Goal: Task Accomplishment & Management: Manage account settings

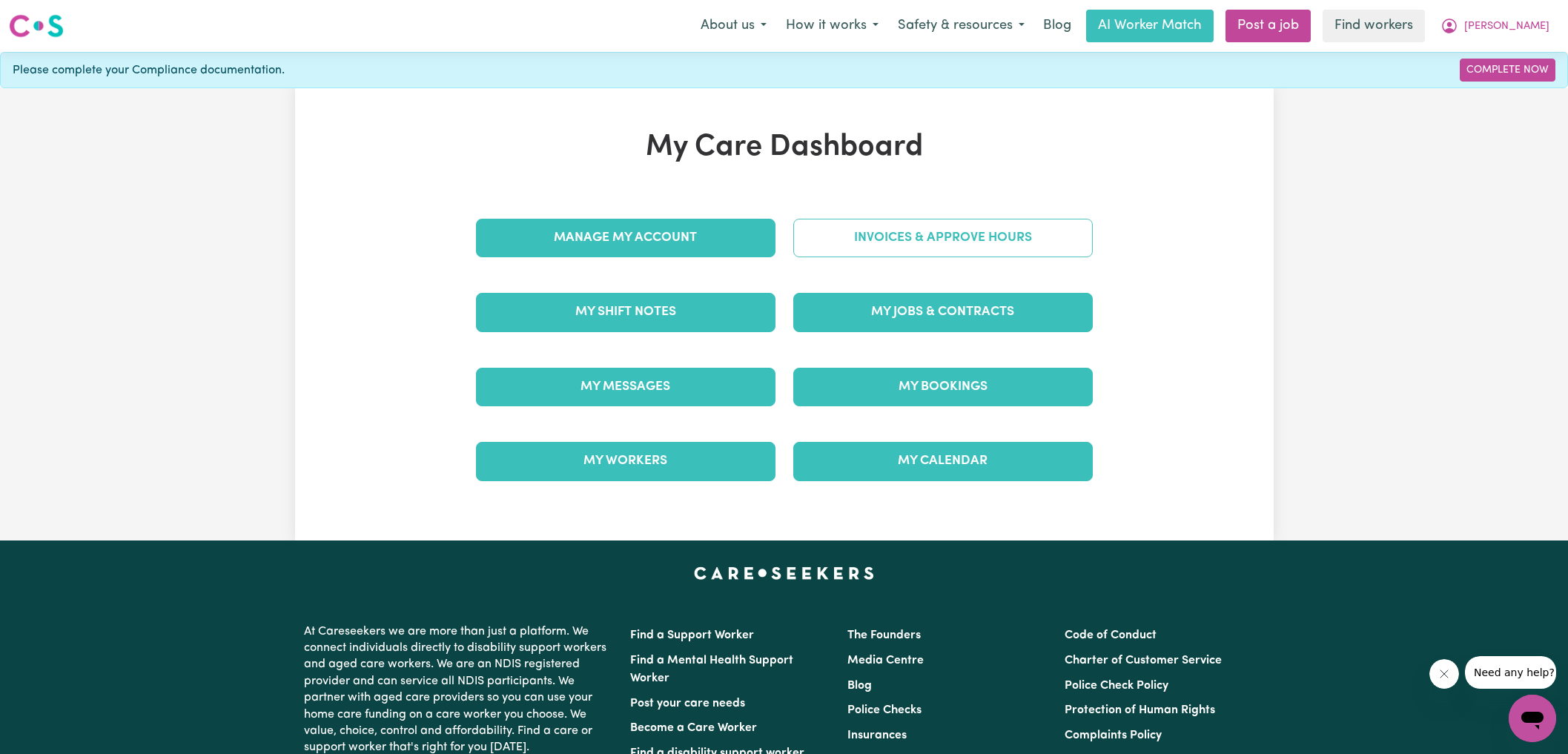
click at [855, 239] on link "Invoices & Approve Hours" at bounding box center [943, 238] width 299 height 39
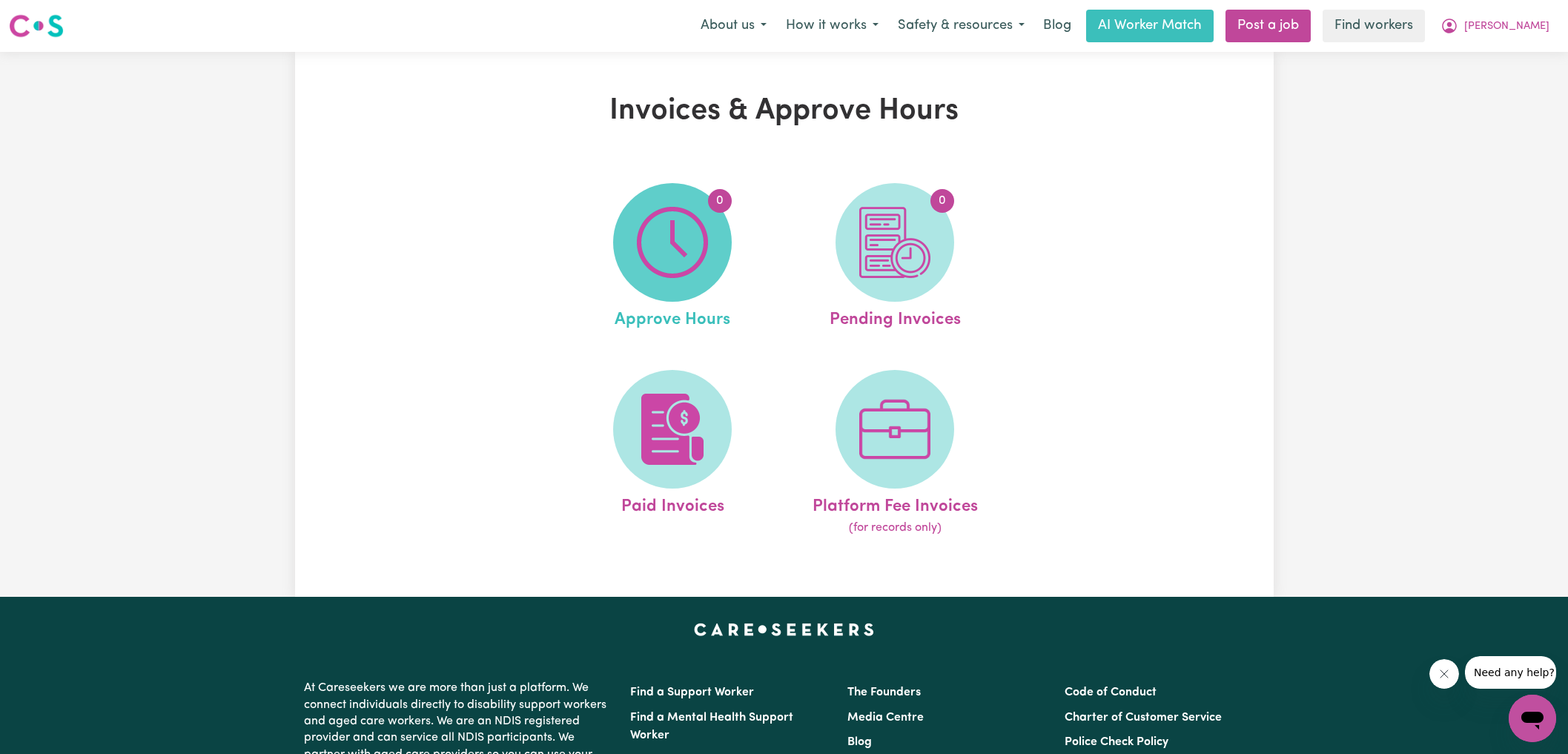
click at [708, 232] on span "0" at bounding box center [672, 243] width 118 height 118
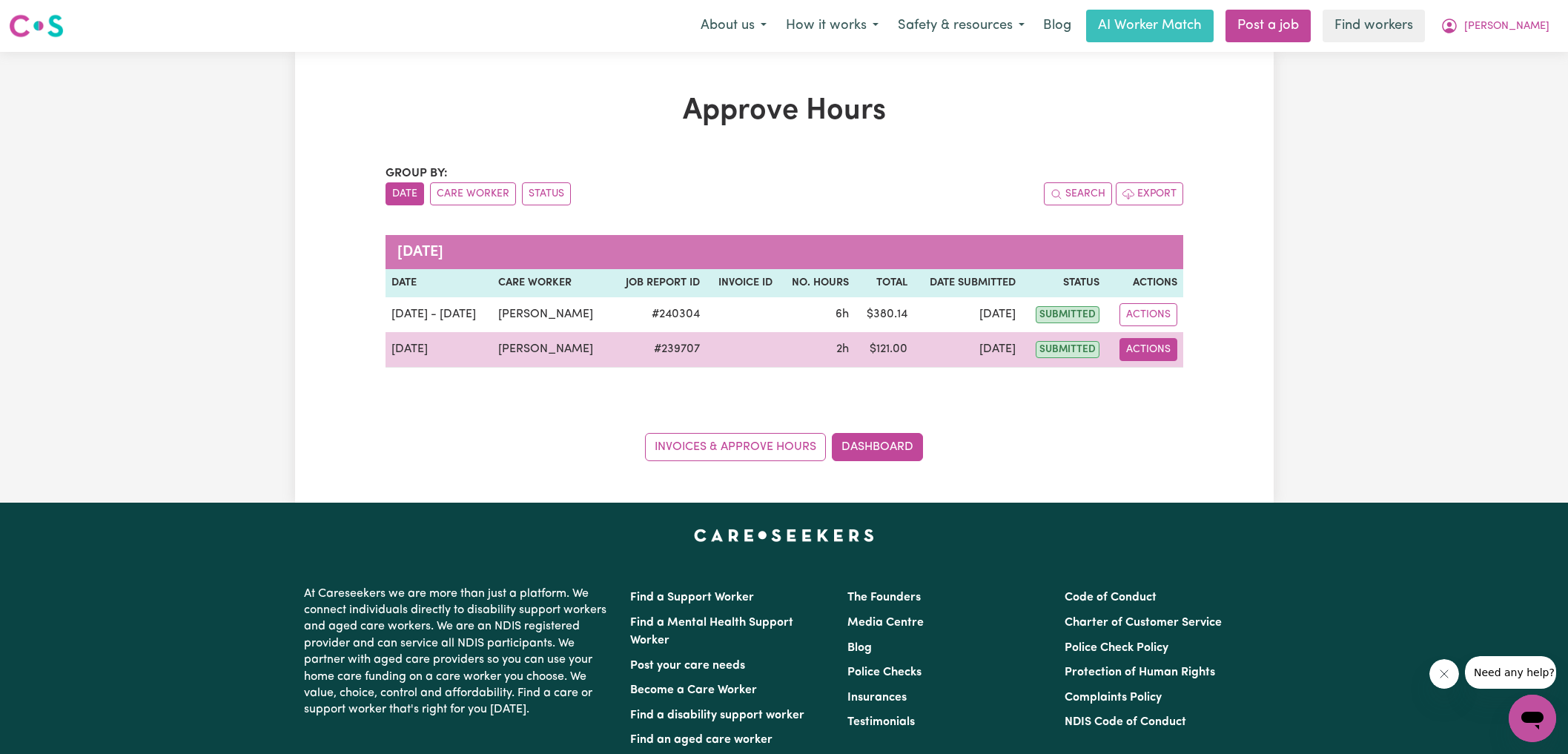
click at [1165, 345] on button "Actions" at bounding box center [1148, 349] width 58 height 23
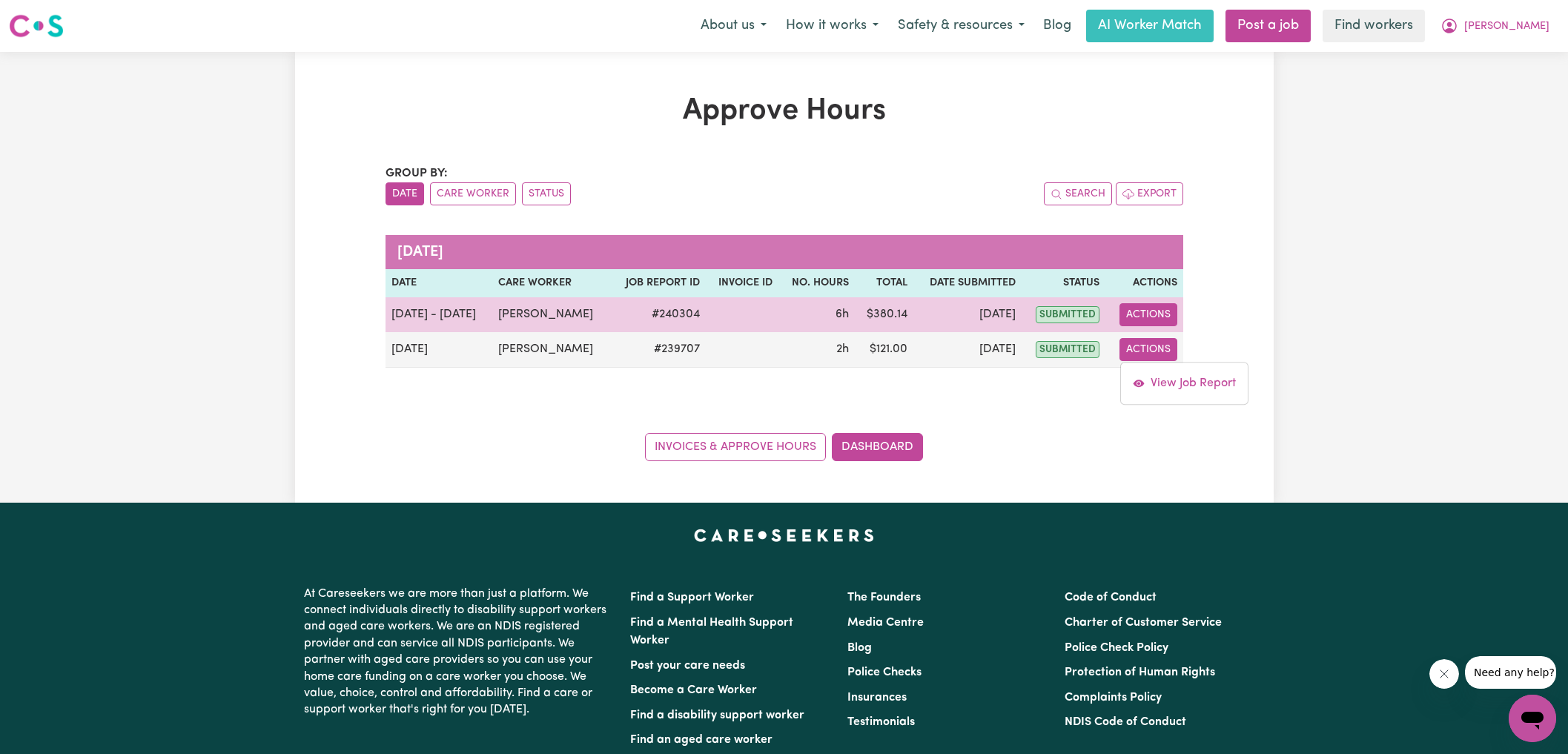
click at [1141, 312] on button "Actions" at bounding box center [1148, 315] width 58 height 23
click at [1169, 351] on link "View Job Report" at bounding box center [1184, 349] width 127 height 30
select select "pm"
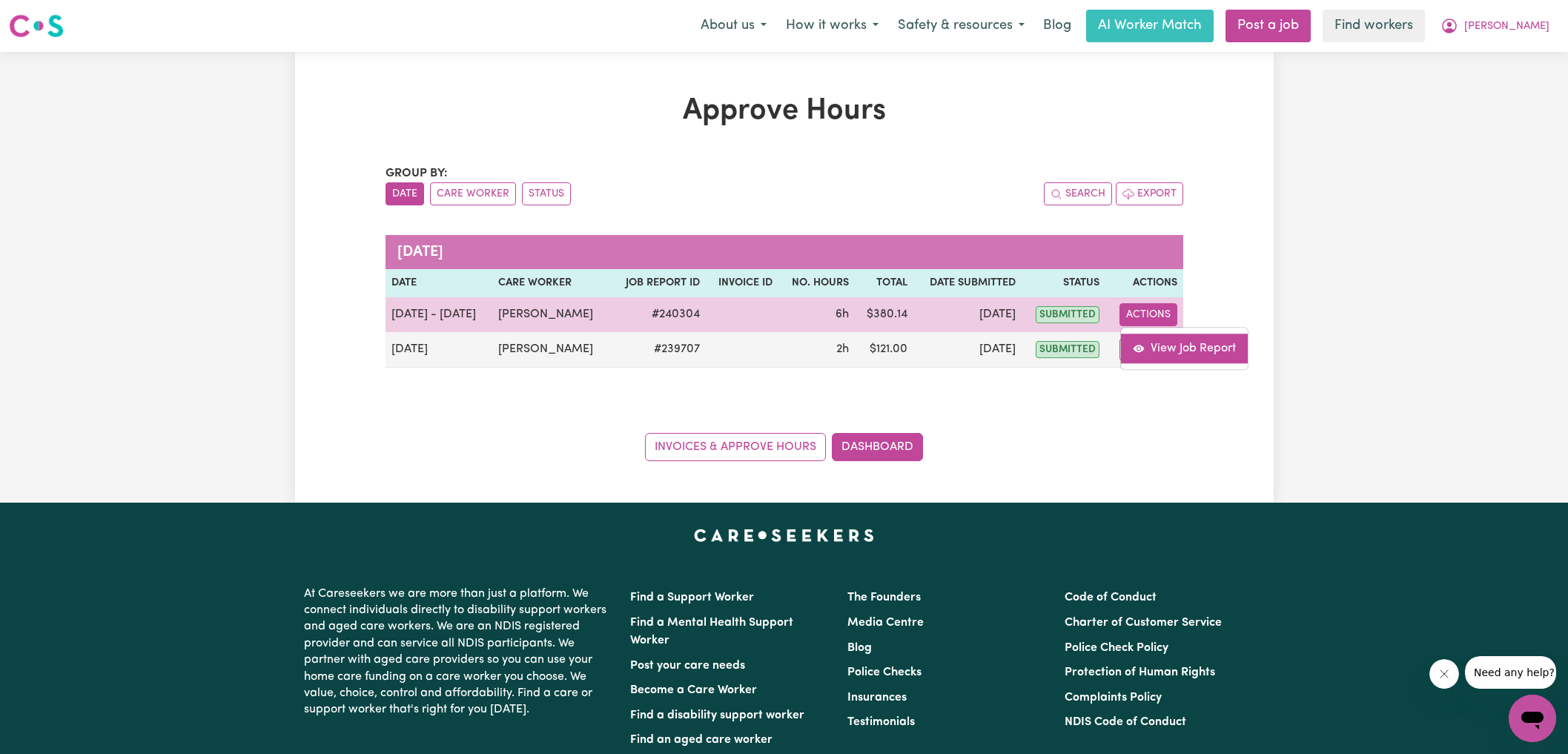
select select "pm"
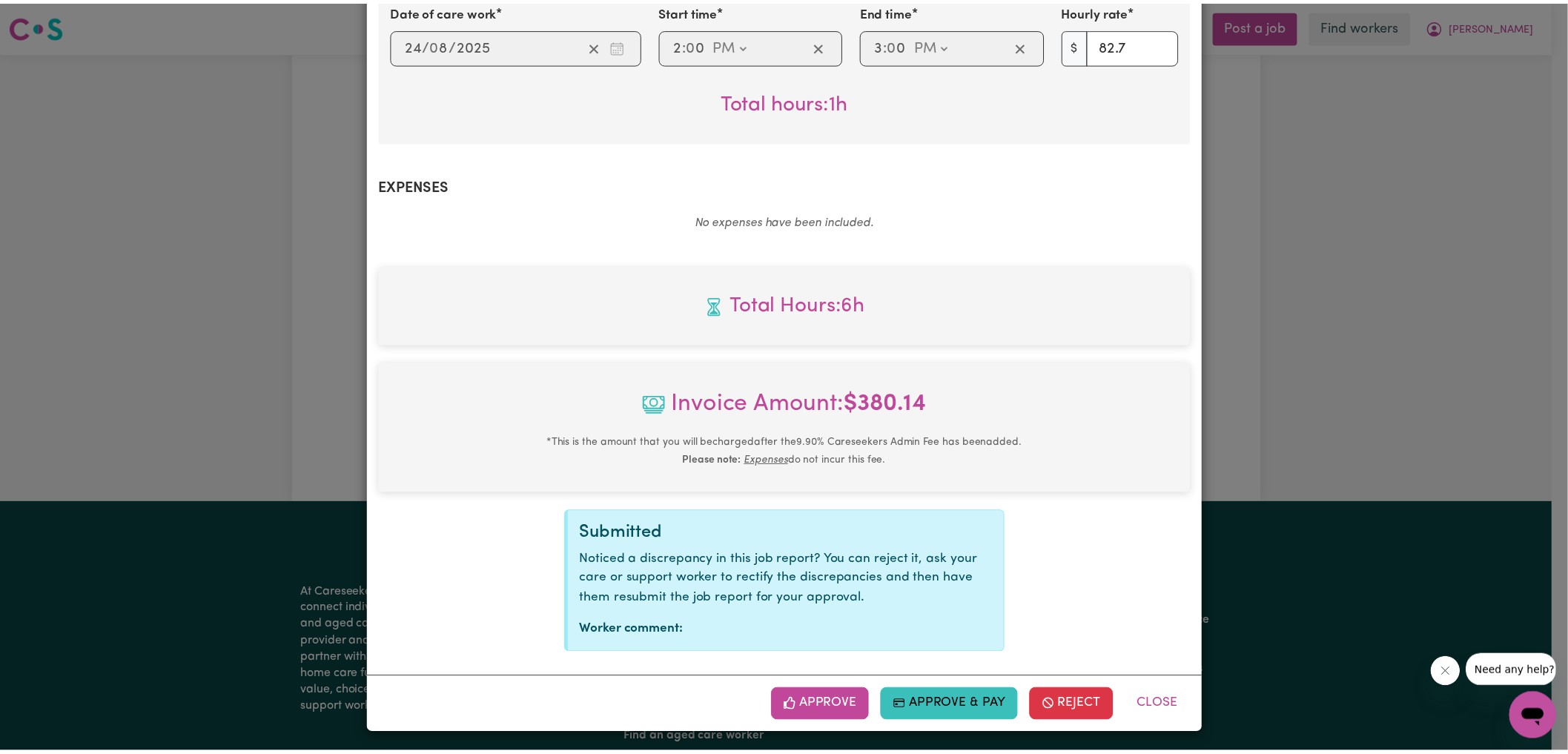
scroll to position [950, 0]
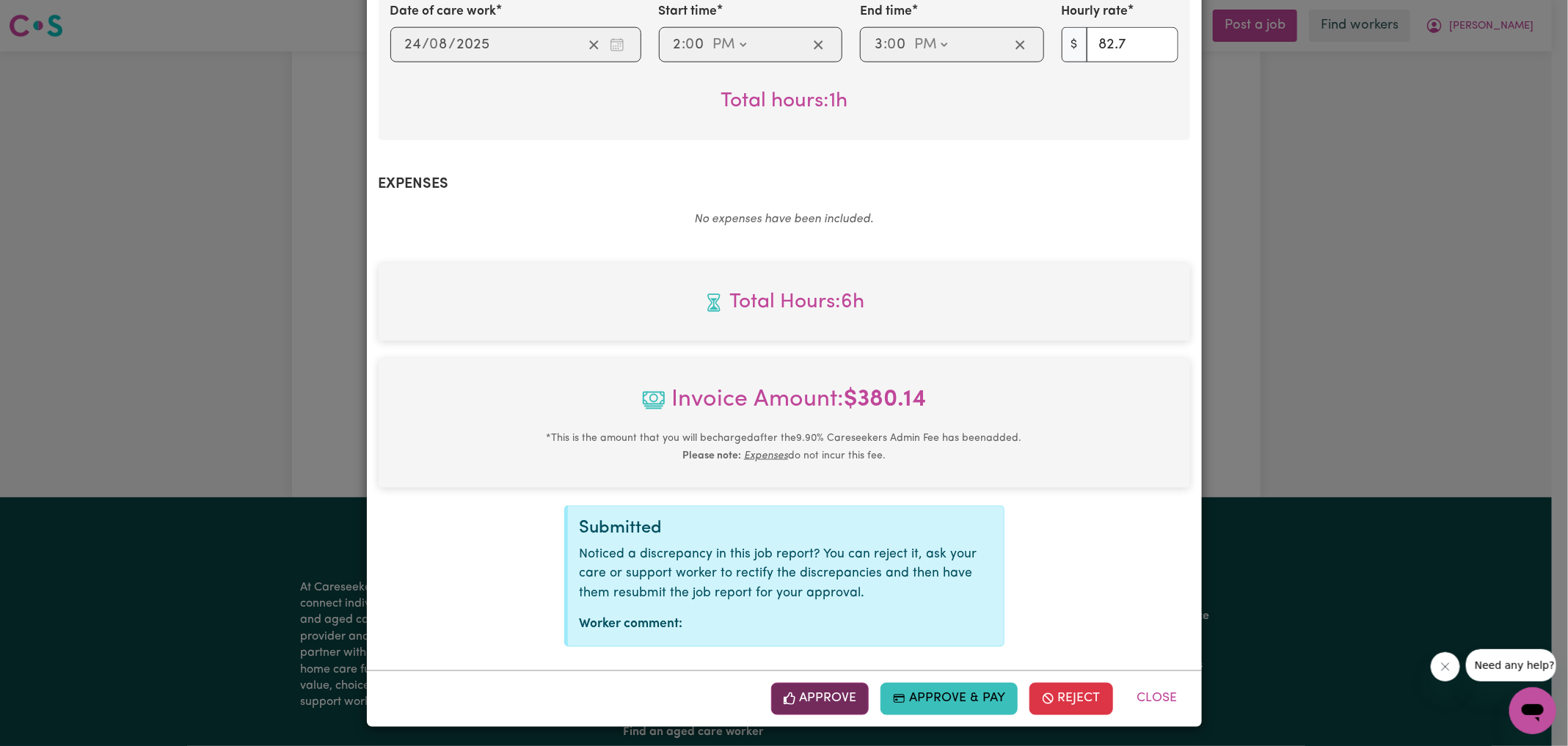
click at [821, 696] on button "Approve" at bounding box center [820, 700] width 98 height 33
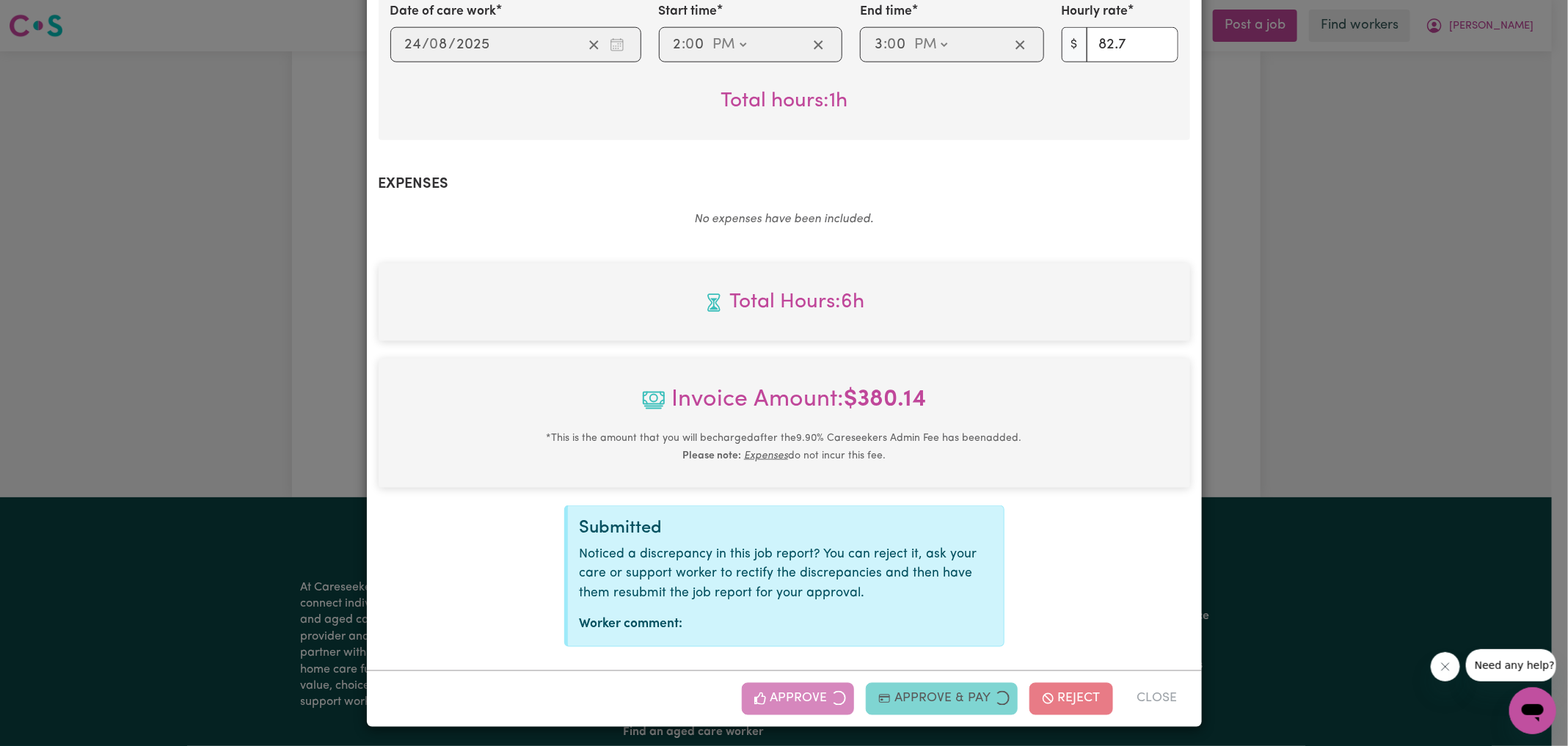
click at [1285, 330] on div "Job Report # 240304 - [PERSON_NAME] Summary Job report # 240304 Client name: [P…" at bounding box center [784, 373] width 1568 height 746
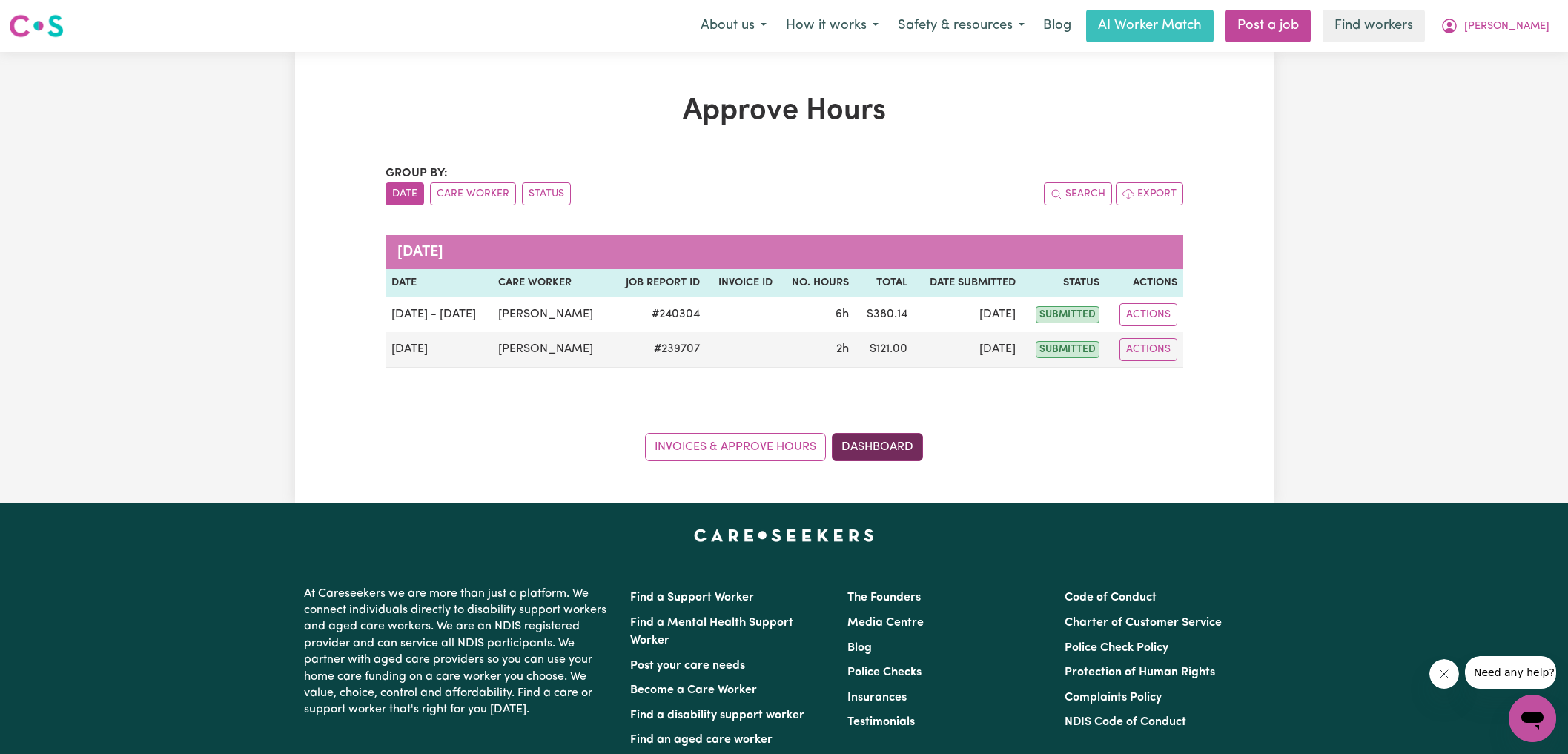
click at [909, 448] on link "Dashboard" at bounding box center [877, 447] width 91 height 28
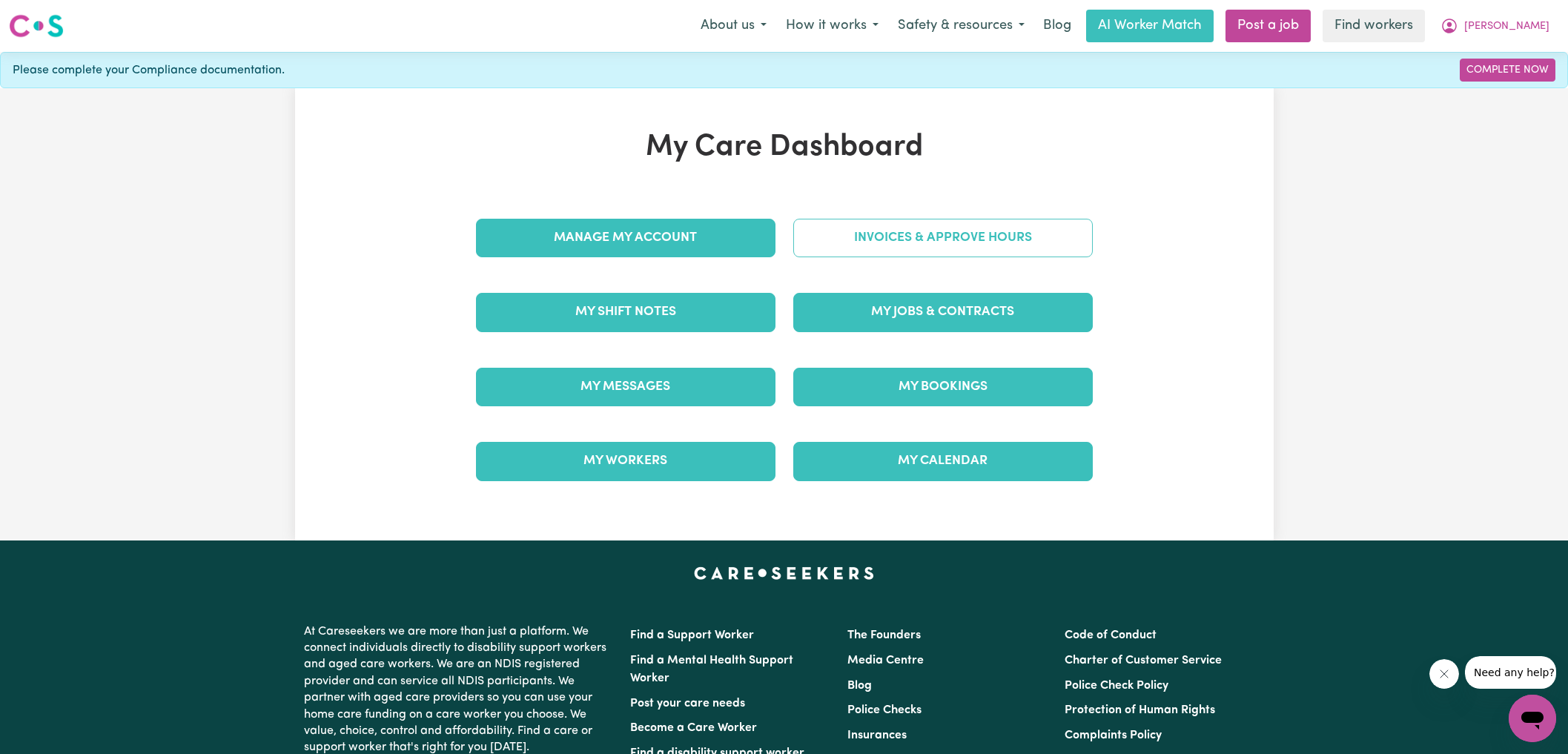
click at [930, 235] on link "Invoices & Approve Hours" at bounding box center [943, 238] width 299 height 39
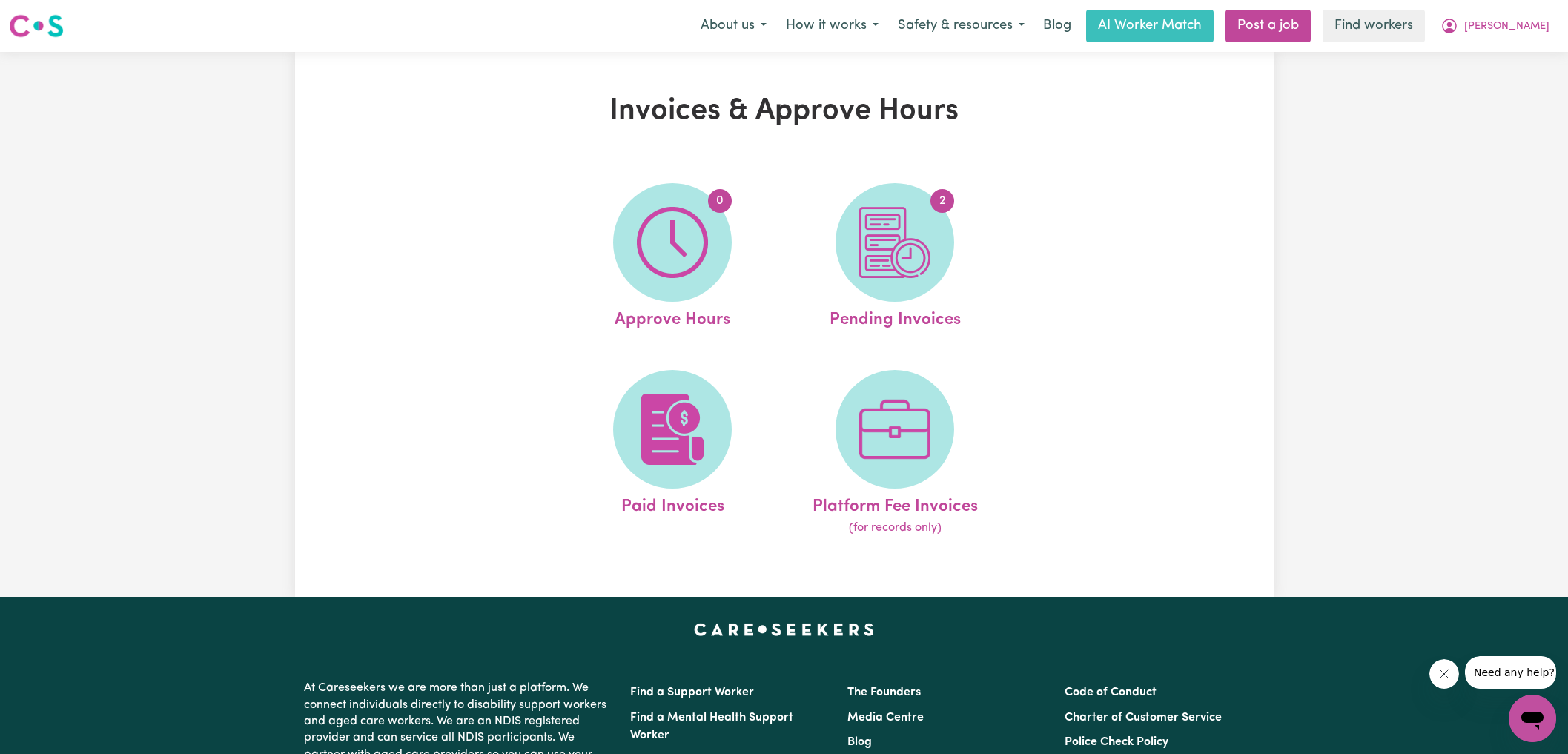
click at [929, 236] on img at bounding box center [894, 243] width 71 height 72
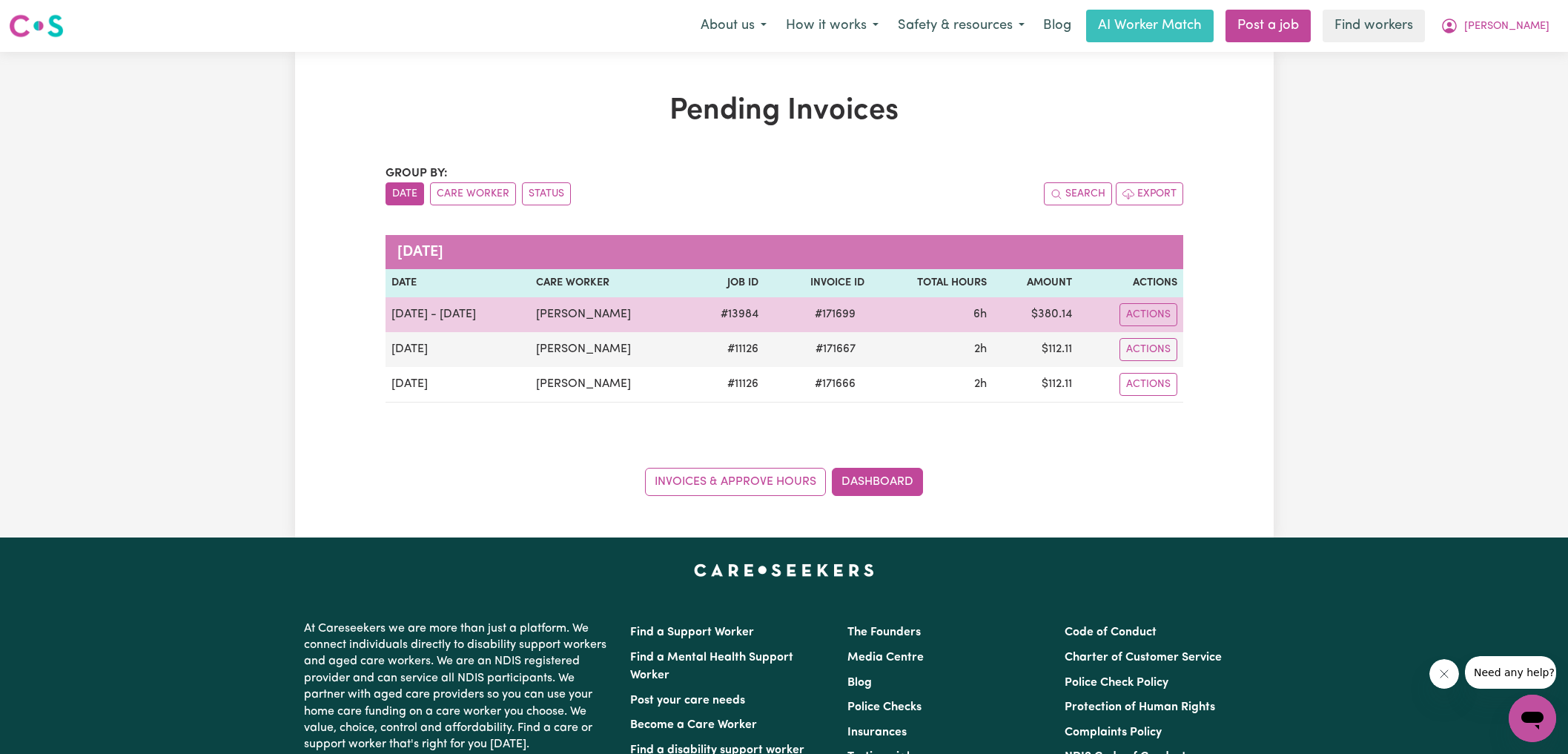
click at [823, 308] on span "# 171699" at bounding box center [834, 315] width 58 height 18
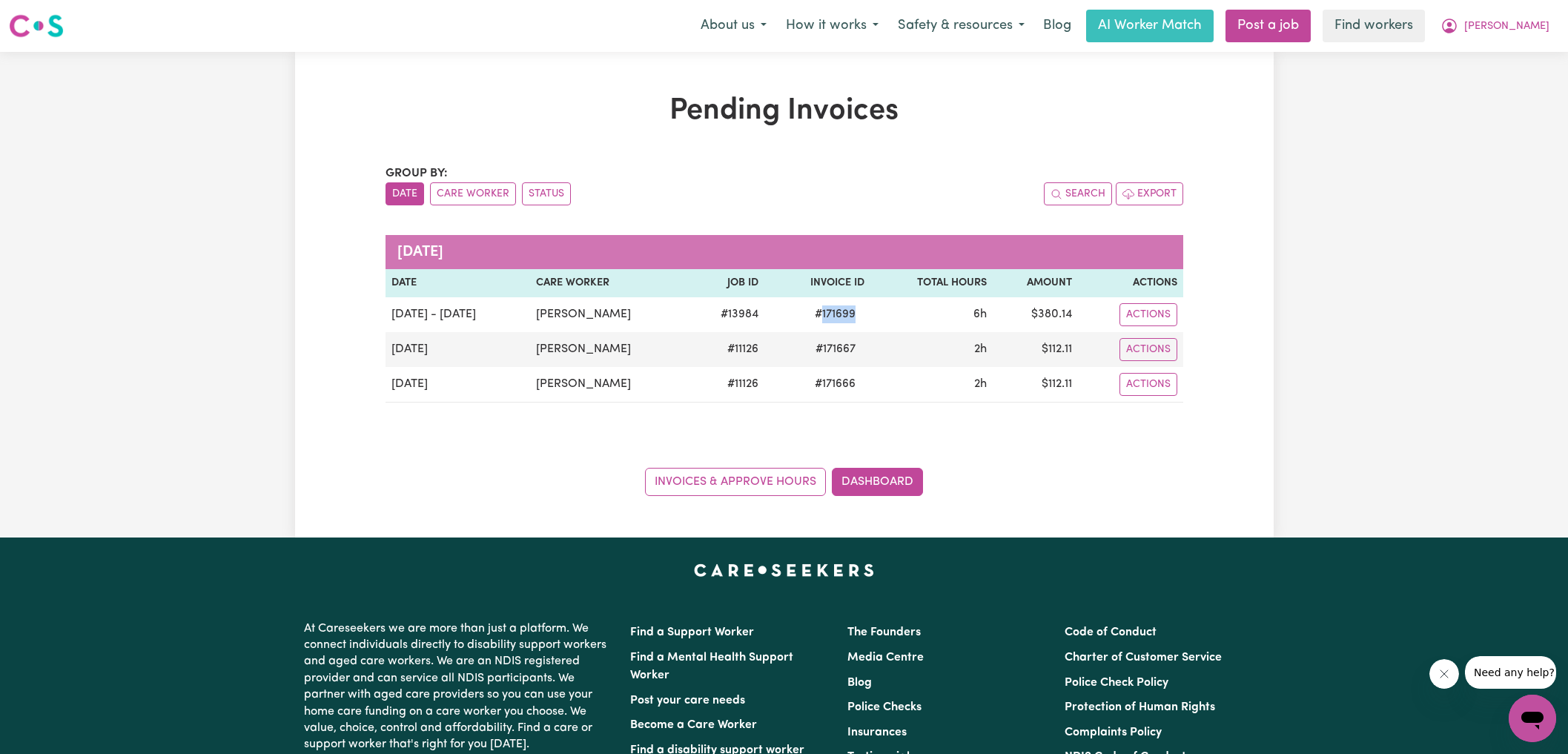
copy span "171699"
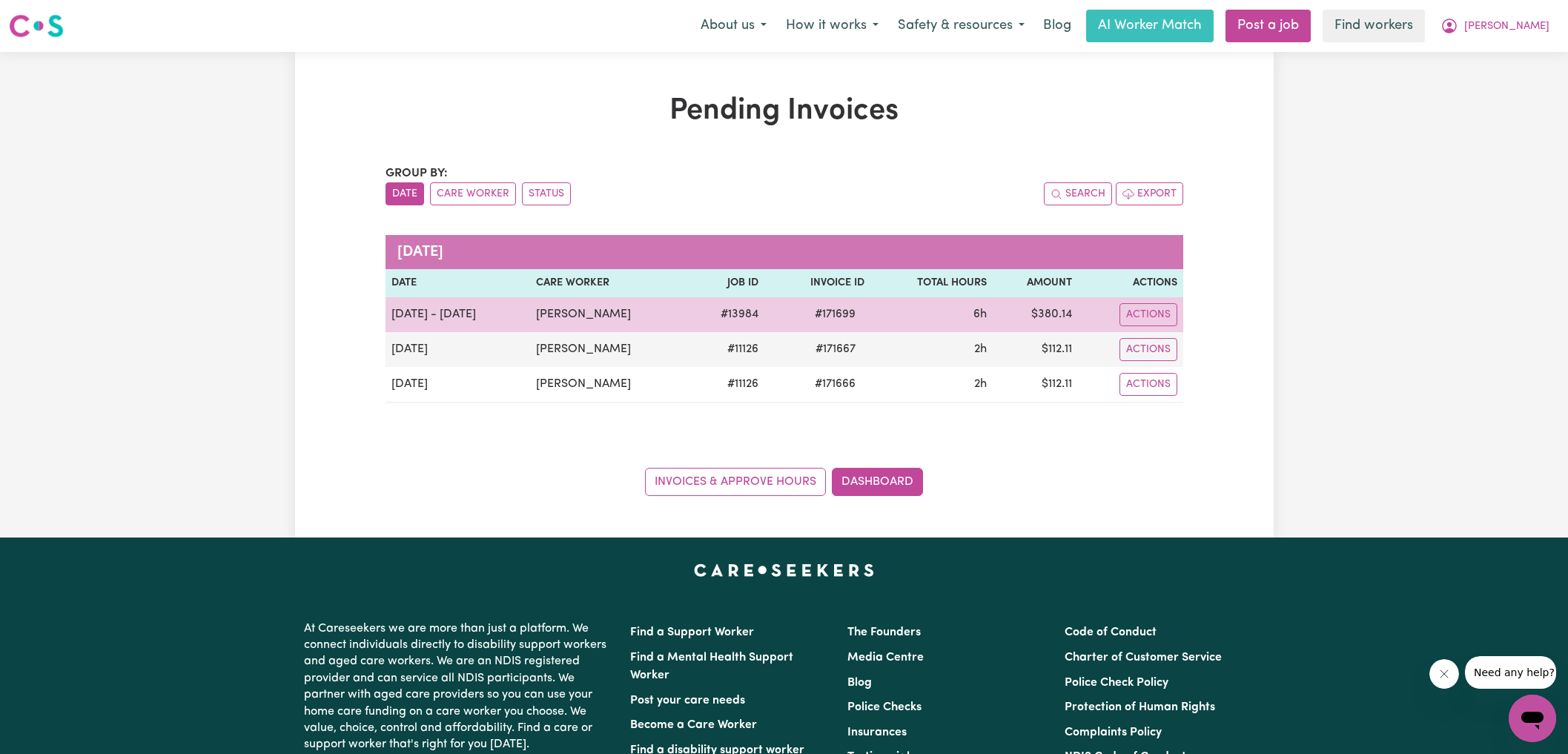
click at [1059, 316] on td "$ 380.14" at bounding box center [1035, 315] width 86 height 35
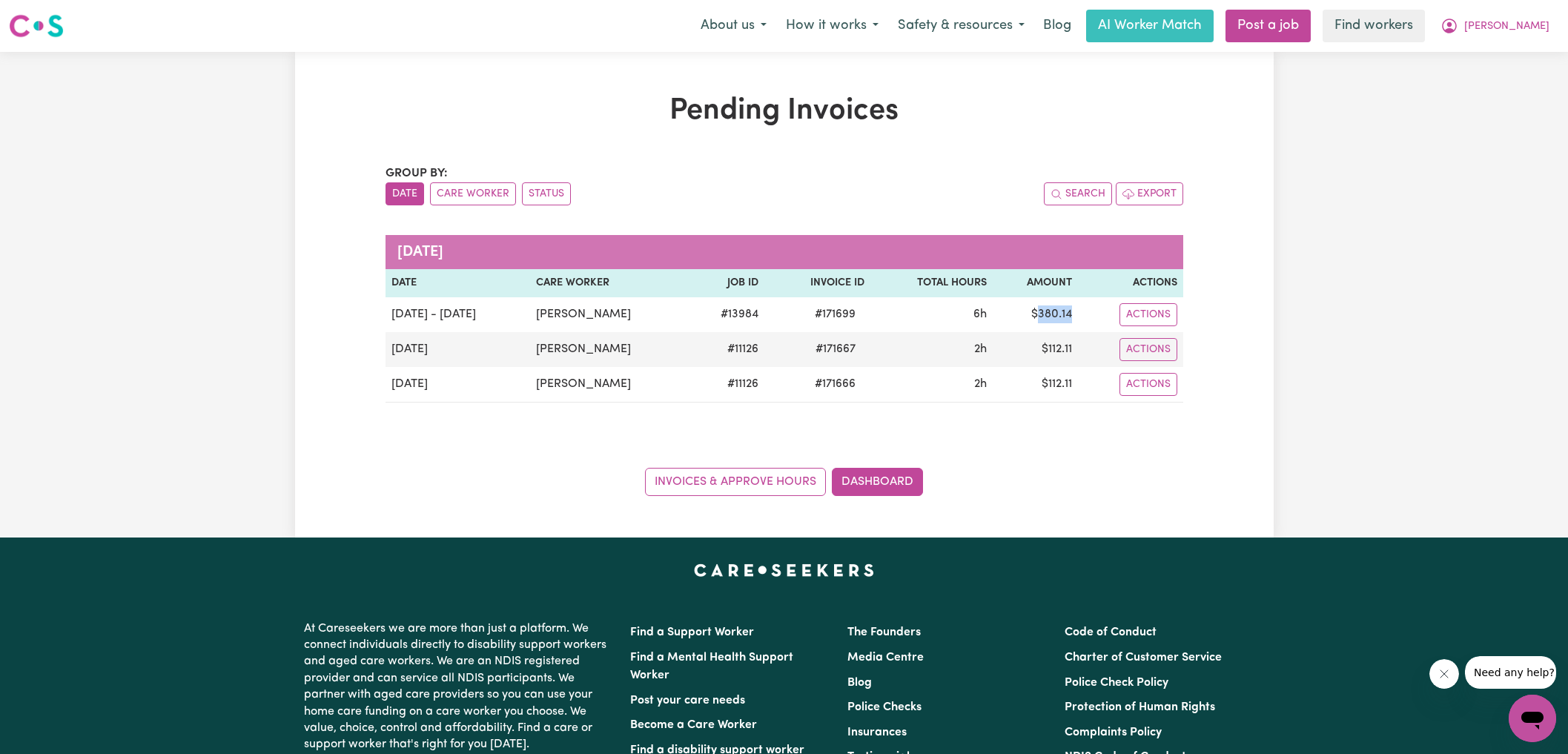
drag, startPoint x: 1059, startPoint y: 316, endPoint x: 1072, endPoint y: 284, distance: 34.5
click at [1059, 316] on td "$ 380.14" at bounding box center [1035, 315] width 86 height 35
copy td "380.14"
click at [1451, 25] on icon "My Account" at bounding box center [1449, 25] width 4 height 5
click at [1530, 26] on span "[PERSON_NAME]" at bounding box center [1506, 27] width 85 height 16
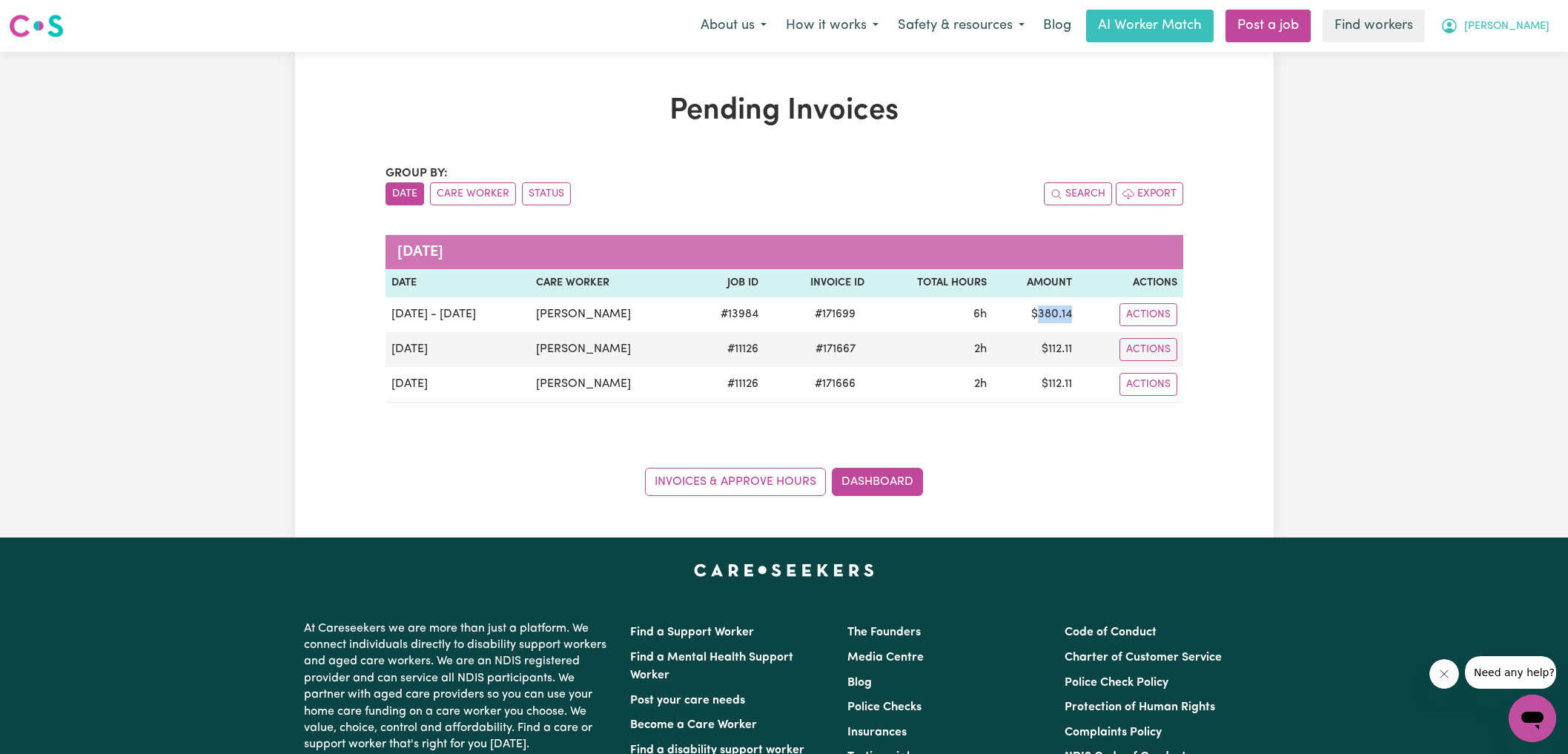
click at [1530, 26] on span "[PERSON_NAME]" at bounding box center [1506, 27] width 85 height 16
click at [1489, 85] on link "Logout" at bounding box center [1499, 86] width 117 height 28
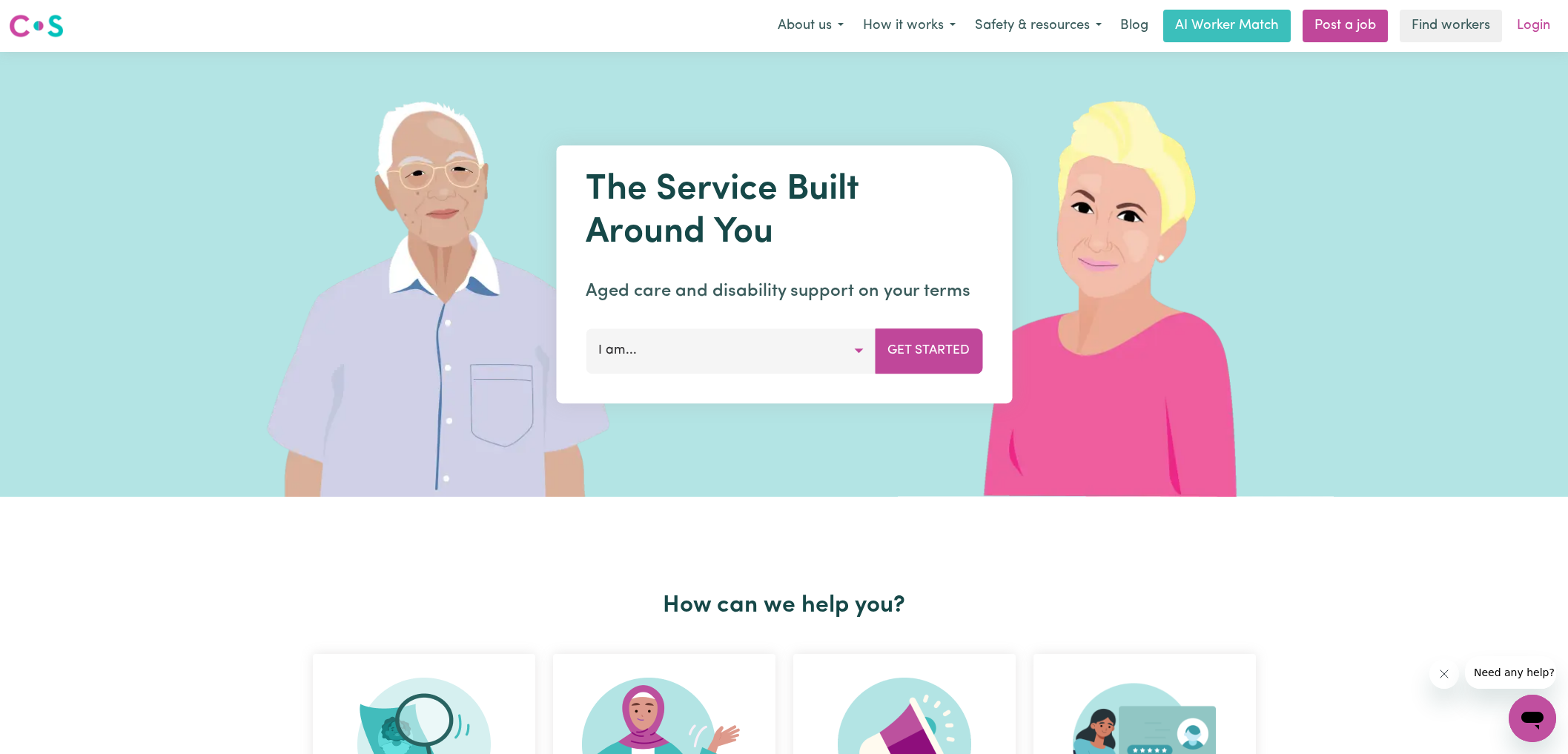
click at [1533, 22] on link "Login" at bounding box center [1533, 26] width 51 height 33
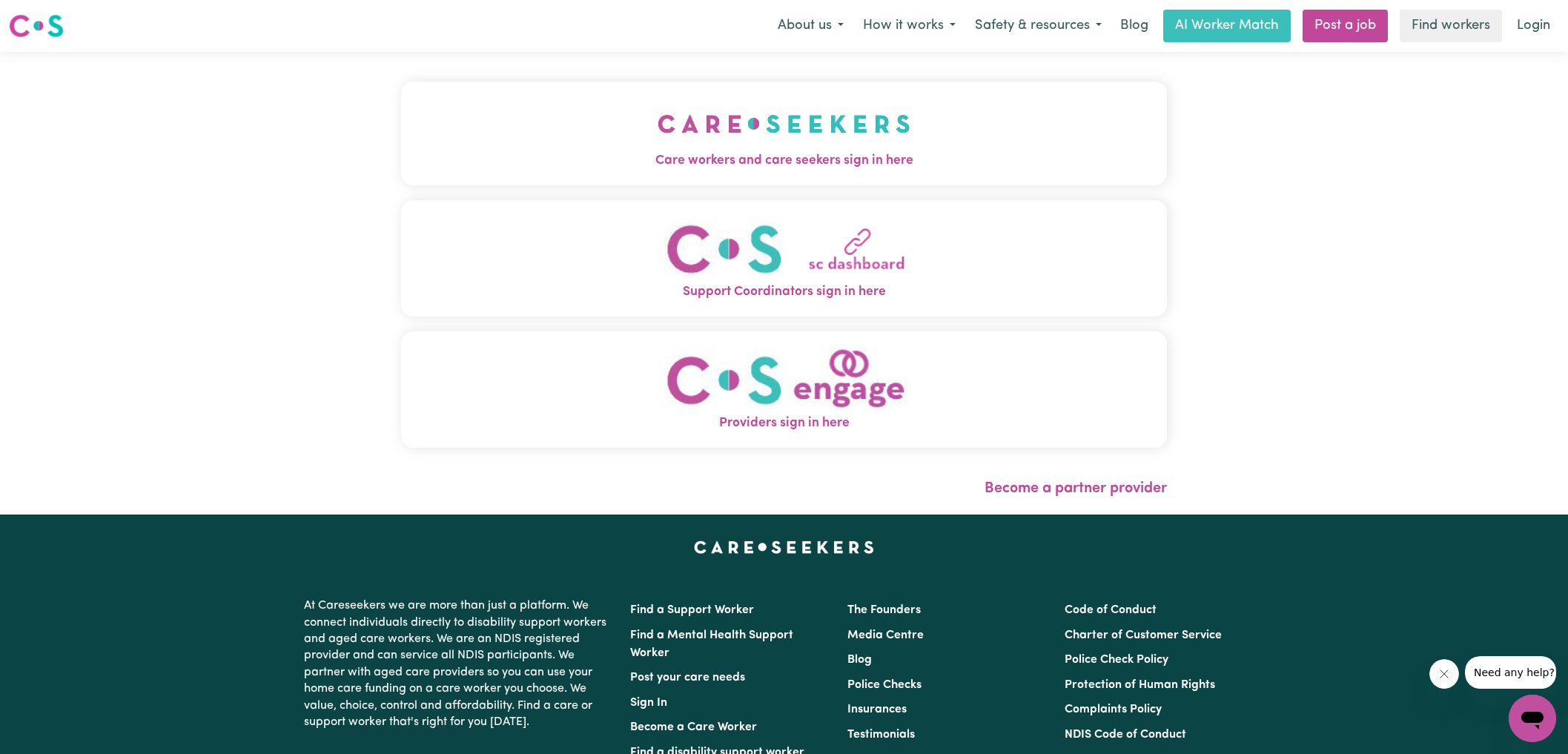
click at [850, 132] on img "Care workers and care seekers sign in here" at bounding box center [784, 123] width 253 height 55
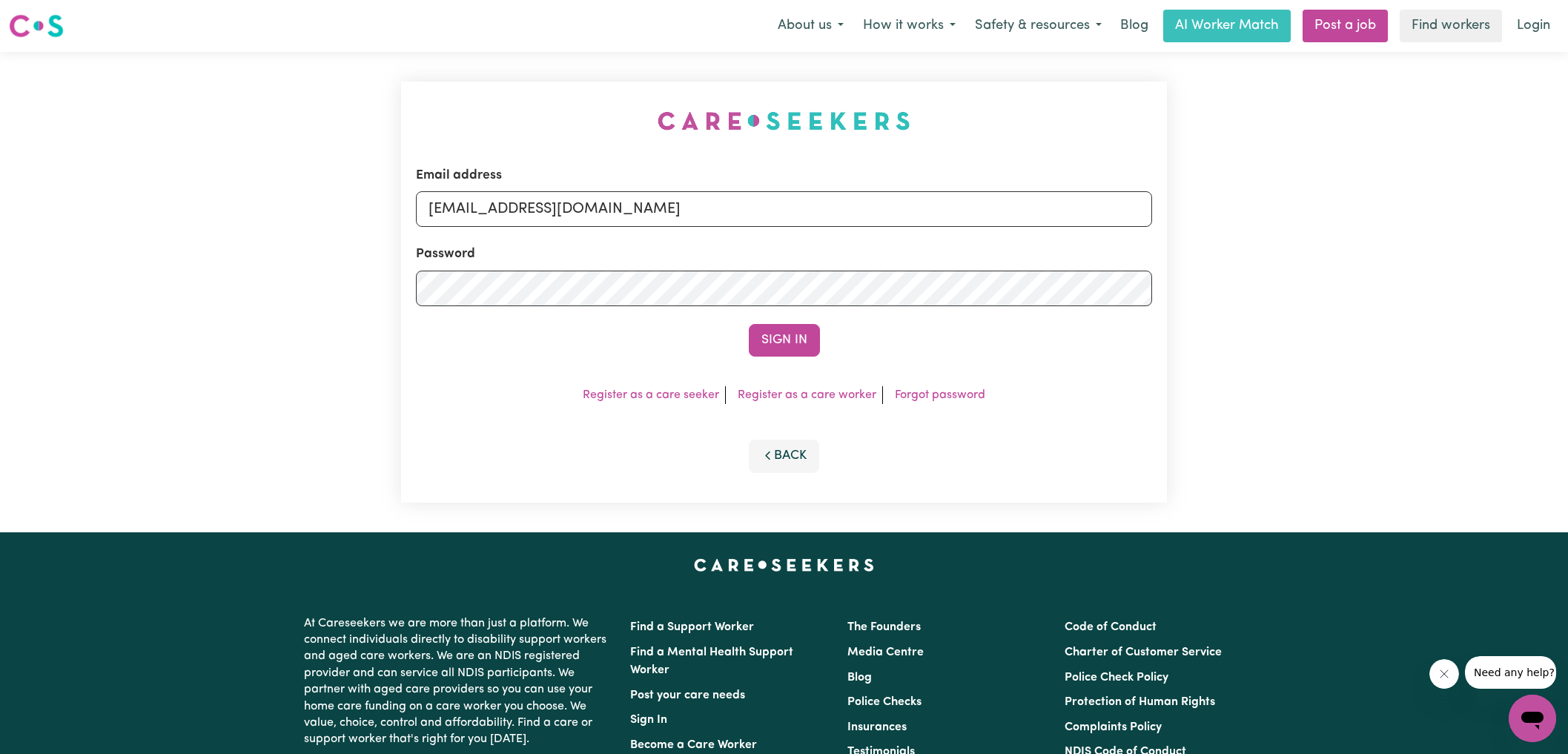
drag, startPoint x: 539, startPoint y: 84, endPoint x: 560, endPoint y: 89, distance: 21.6
click at [539, 83] on div "Email address [EMAIL_ADDRESS][DOMAIN_NAME] Password Sign In Register as a care …" at bounding box center [784, 292] width 784 height 480
drag, startPoint x: 509, startPoint y: 208, endPoint x: 1266, endPoint y: 225, distance: 757.2
click at [1266, 225] on div "Email address [EMAIL_ADDRESS][DOMAIN_NAME] Password Sign In Register as a care …" at bounding box center [784, 292] width 1568 height 480
type input "[EMAIL_ADDRESS][DOMAIN_NAME]"
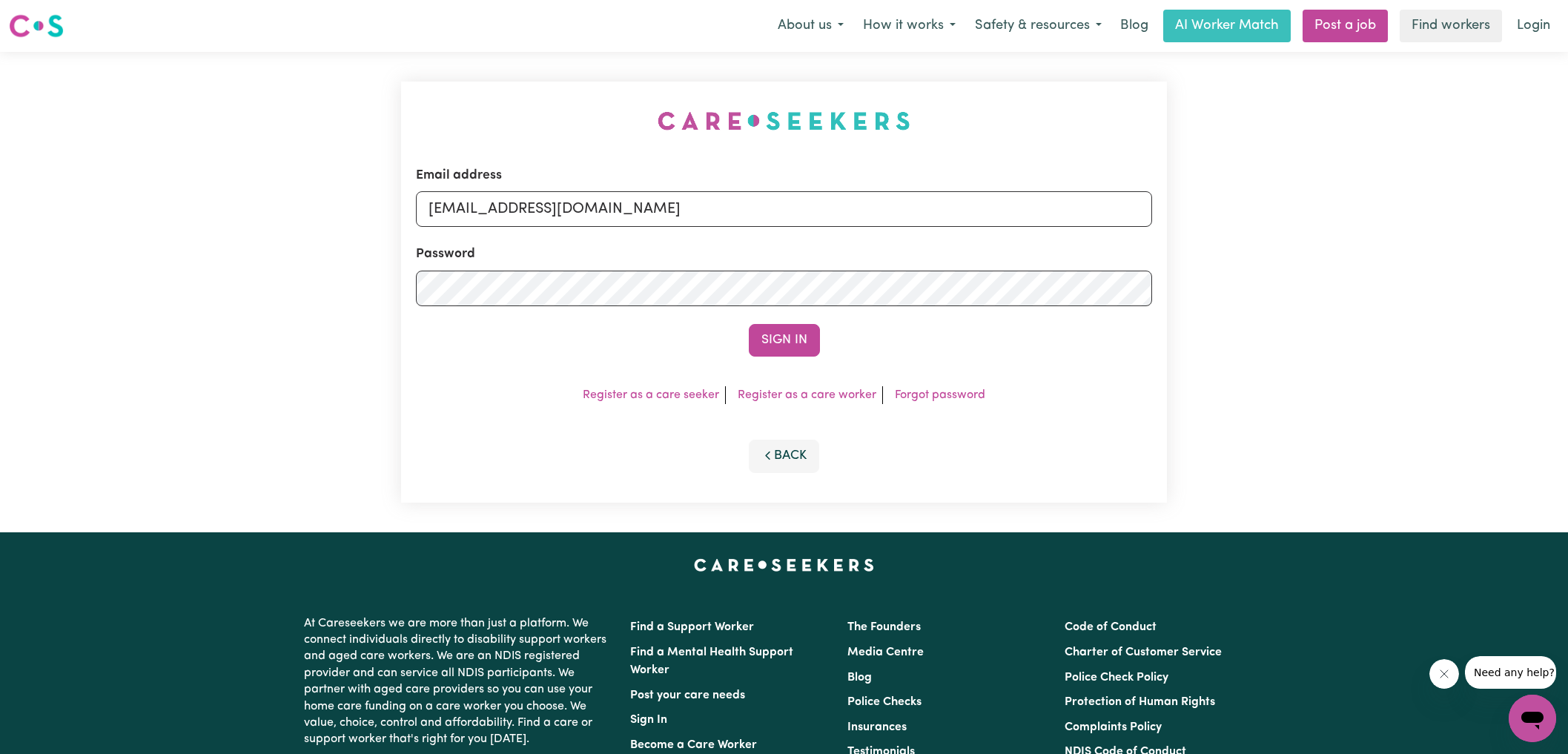
click at [749, 324] on button "Sign In" at bounding box center [784, 340] width 71 height 33
